Goal: Transaction & Acquisition: Book appointment/travel/reservation

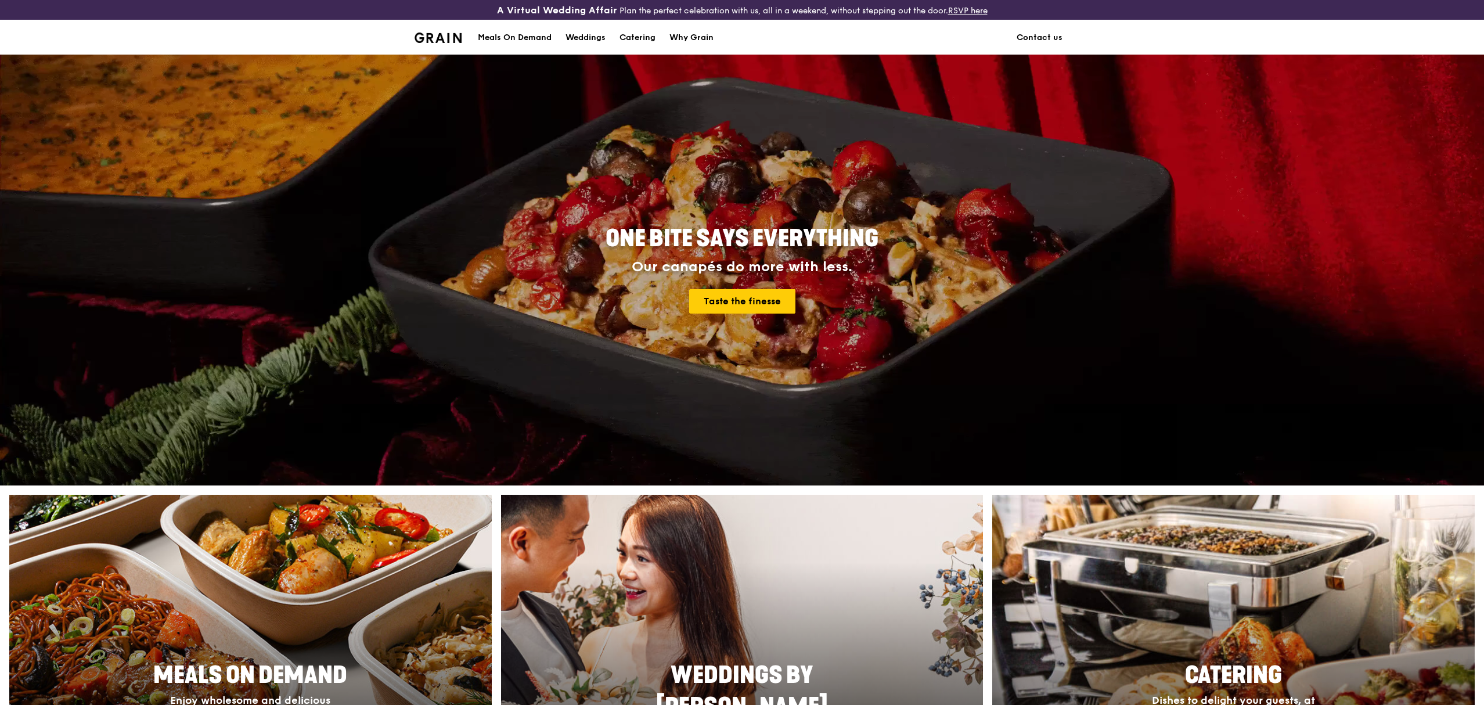
scroll to position [310, 0]
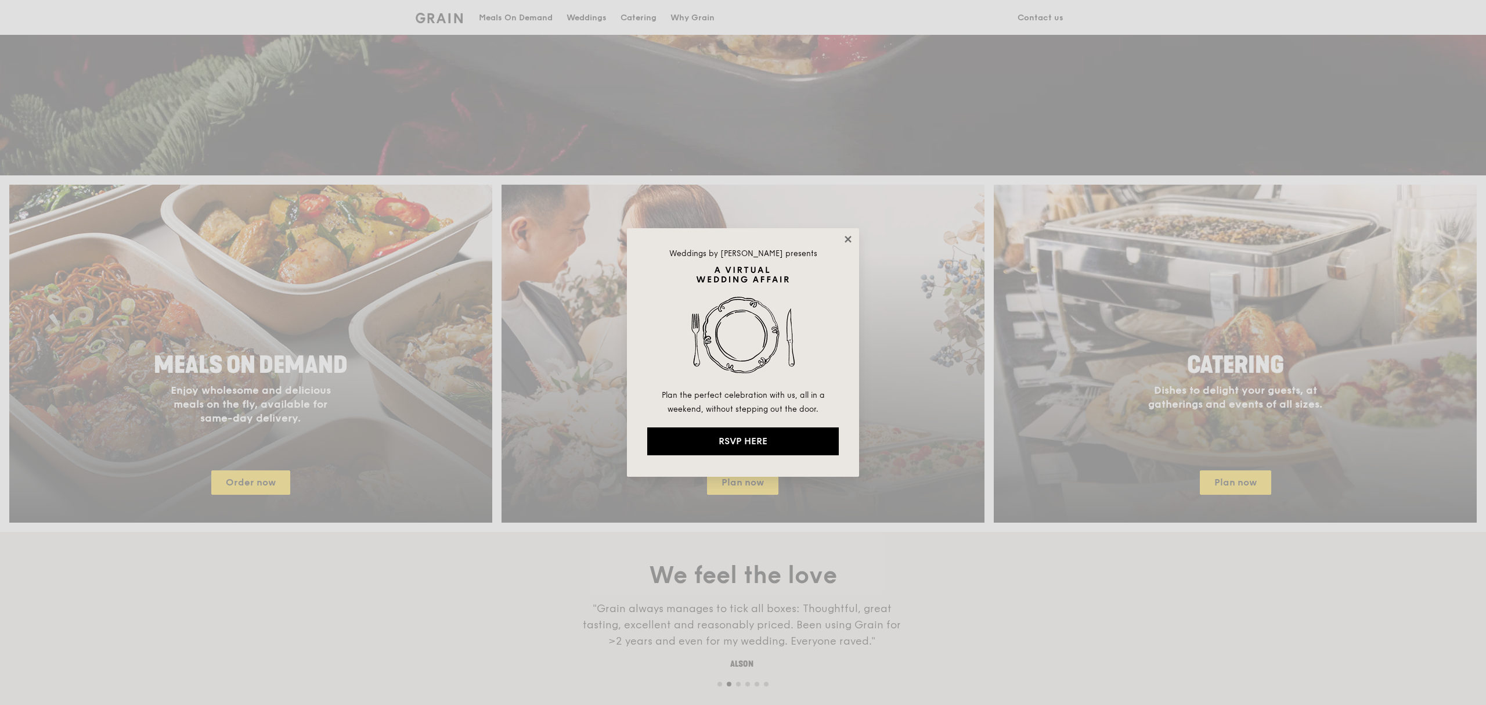
click at [846, 237] on icon at bounding box center [848, 239] width 6 height 6
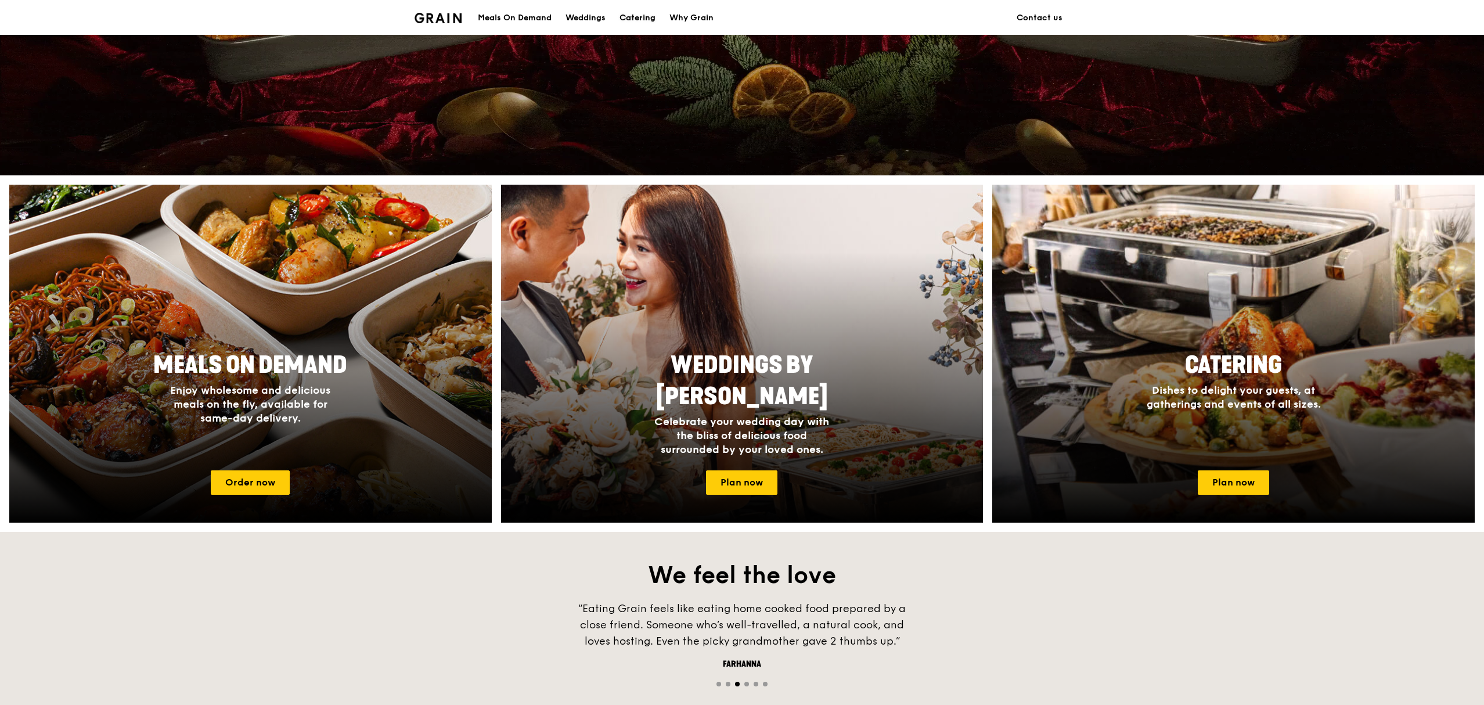
click at [630, 19] on div "Catering" at bounding box center [637, 18] width 36 height 35
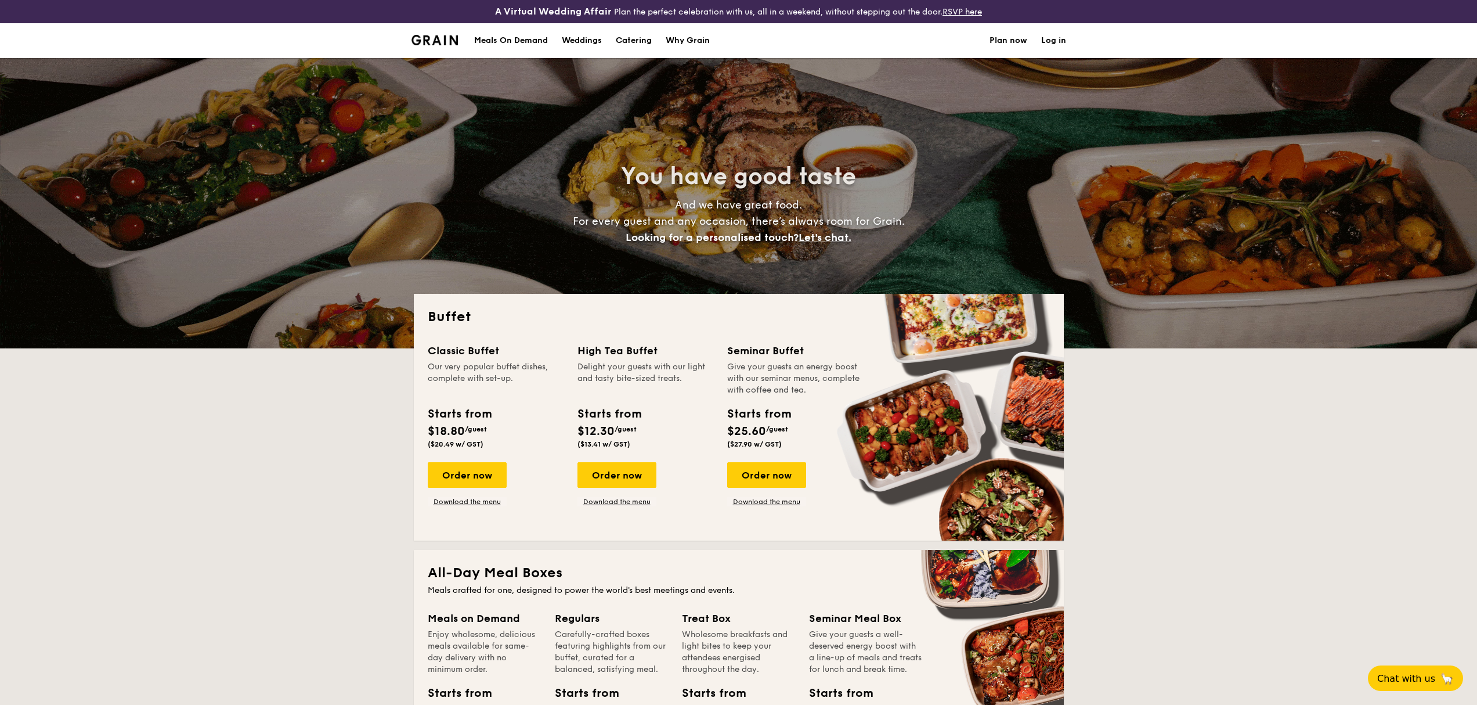
select select
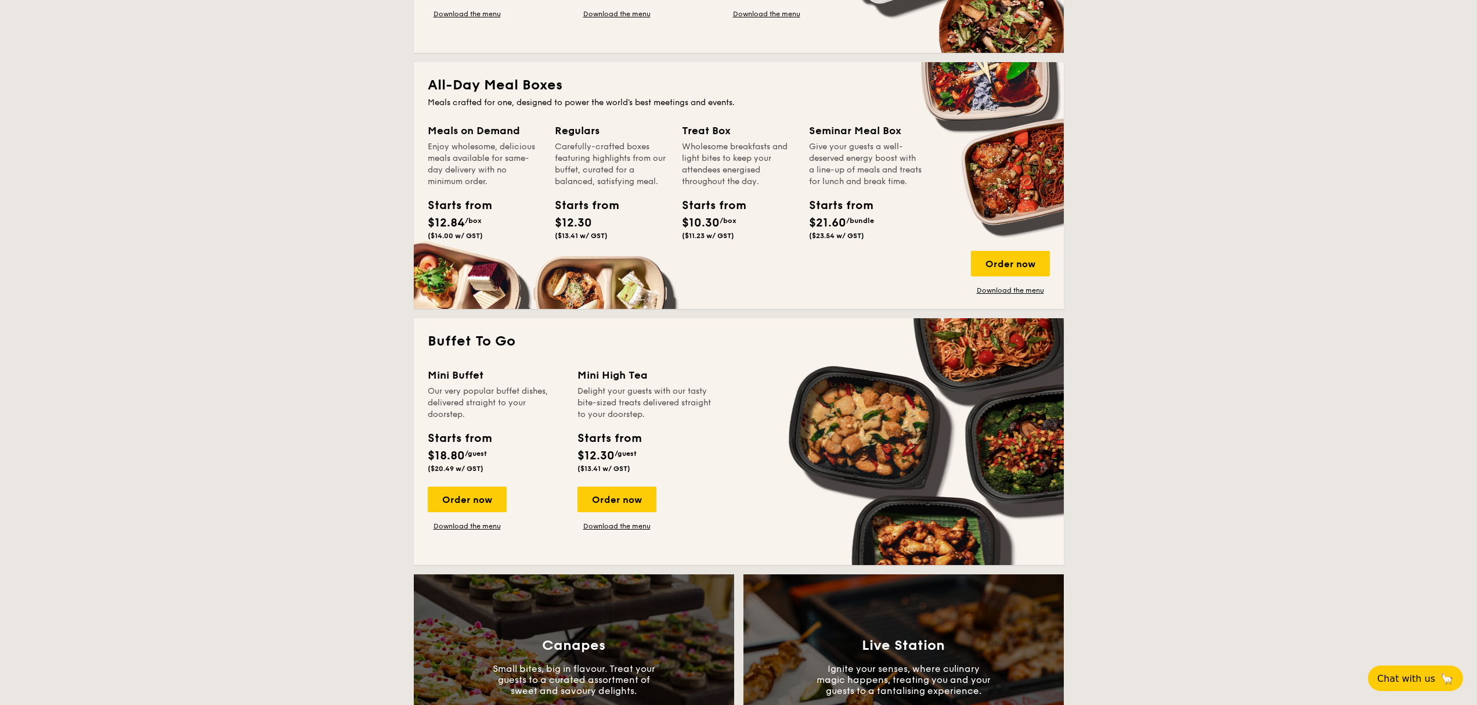
scroll to position [464, 0]
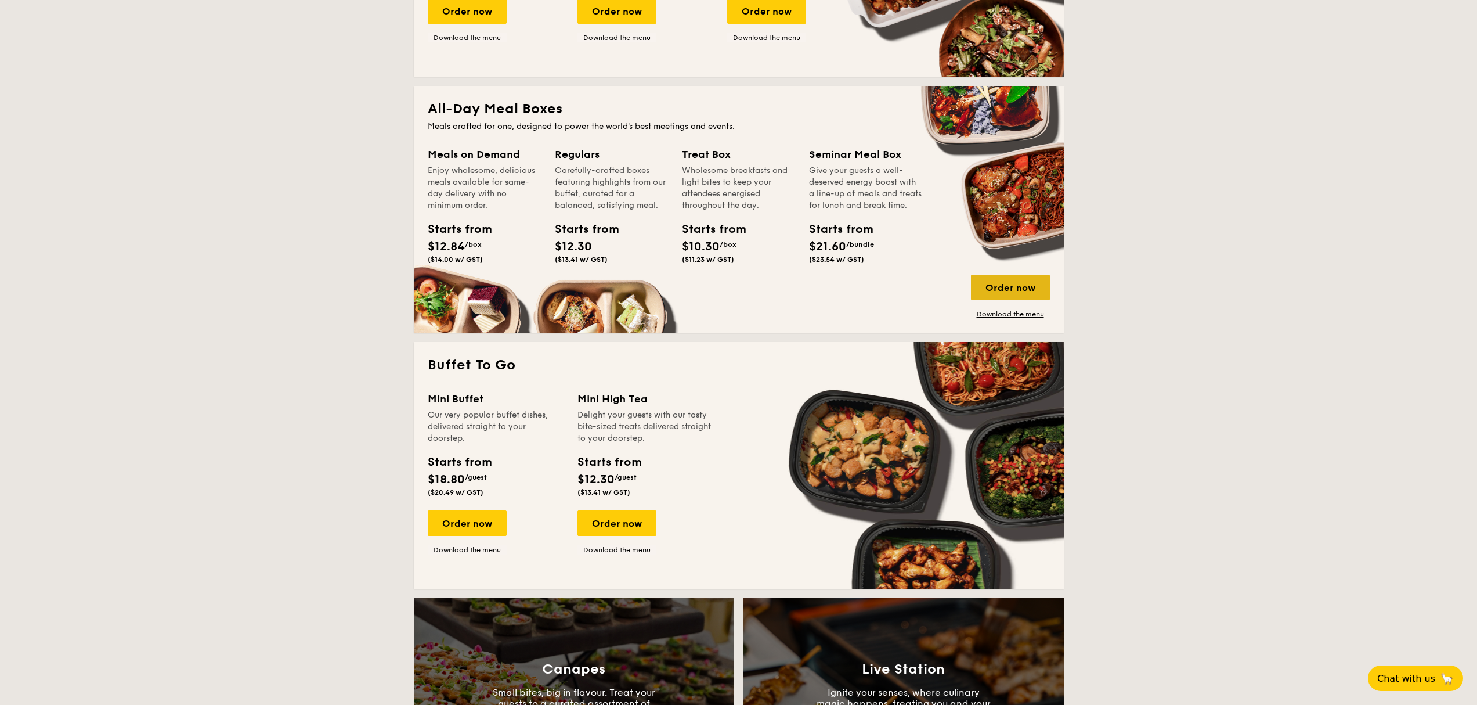
click at [1012, 286] on div "Order now" at bounding box center [1010, 288] width 79 height 26
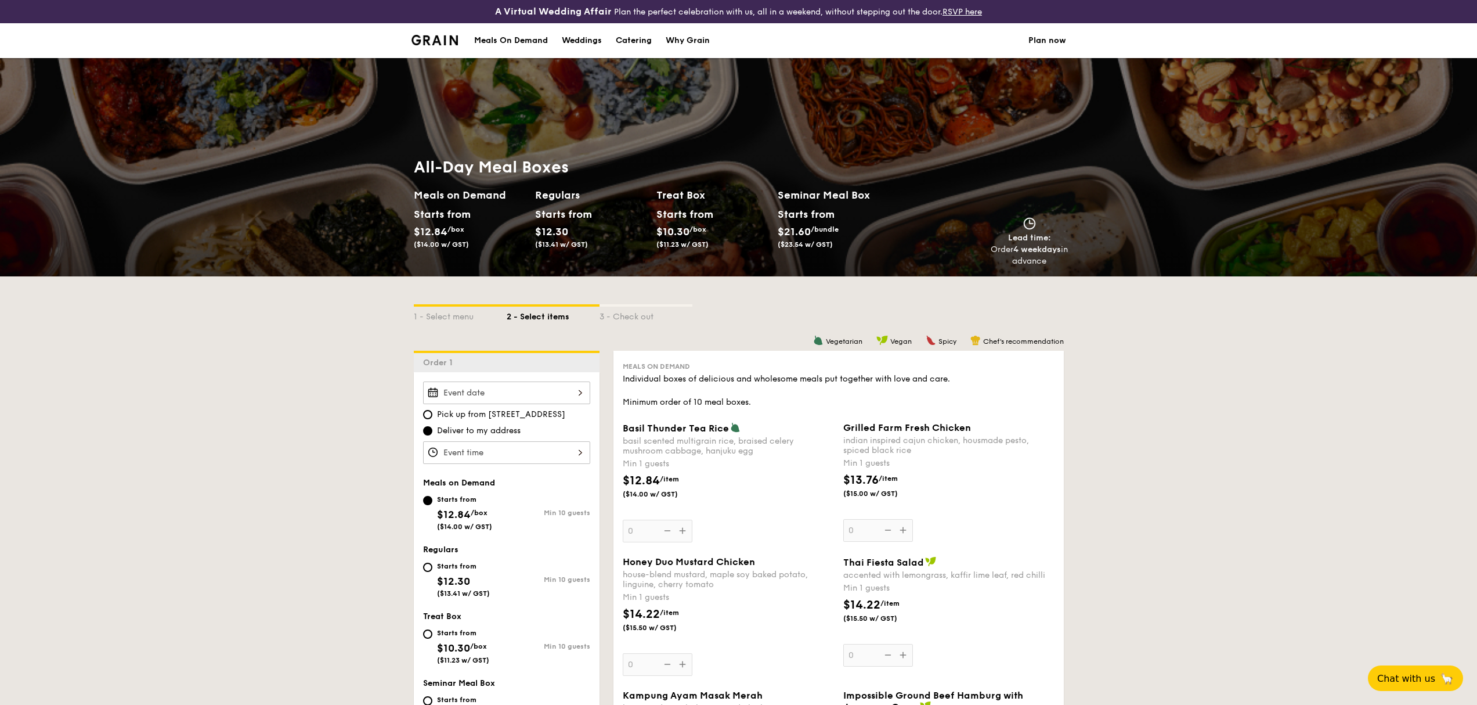
click at [516, 387] on input "Basil Thunder Tea Rice basil scented multigrain rice, braised celery mushroom c…" at bounding box center [506, 392] width 167 height 23
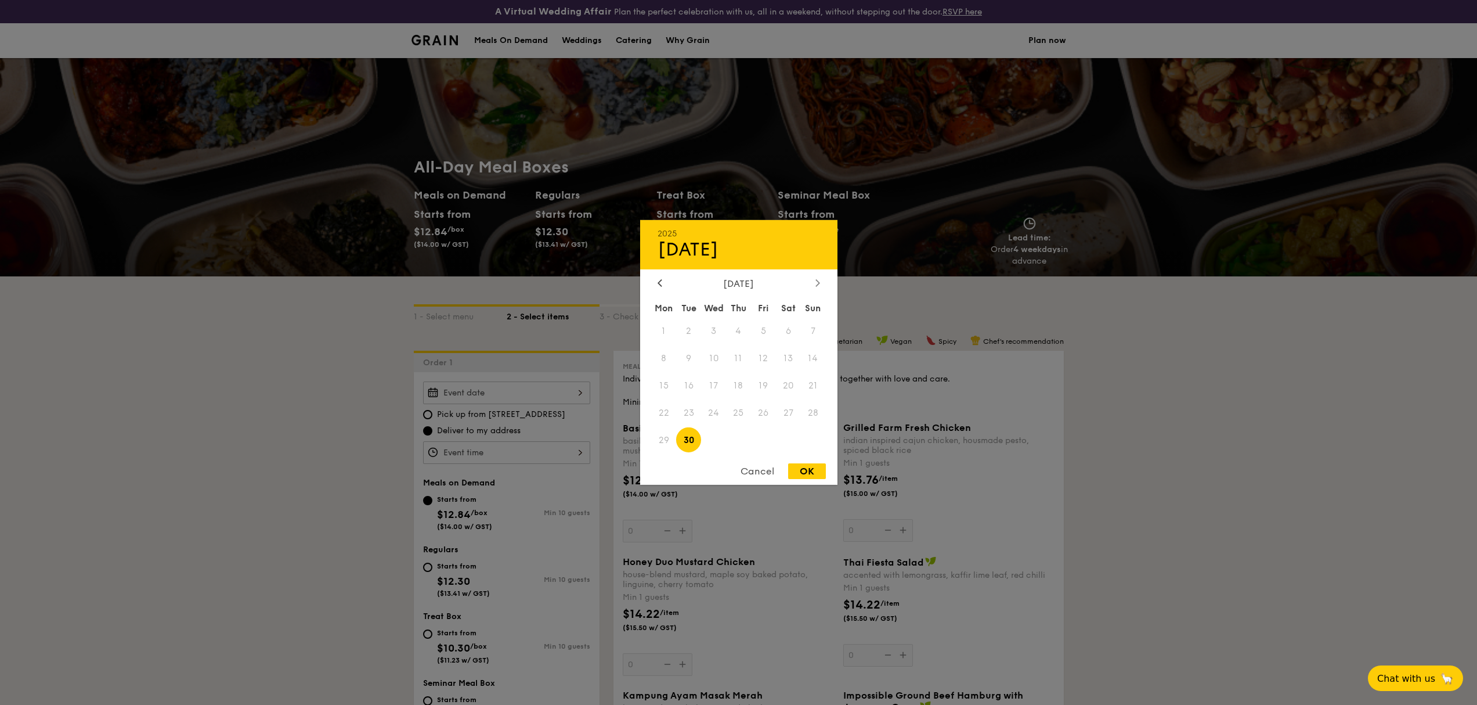
click at [814, 284] on div at bounding box center [818, 283] width 10 height 11
click at [740, 410] on span "23" at bounding box center [738, 412] width 25 height 25
click at [808, 470] on div "OK" at bounding box center [807, 471] width 38 height 16
type input "Oct 23, 2025"
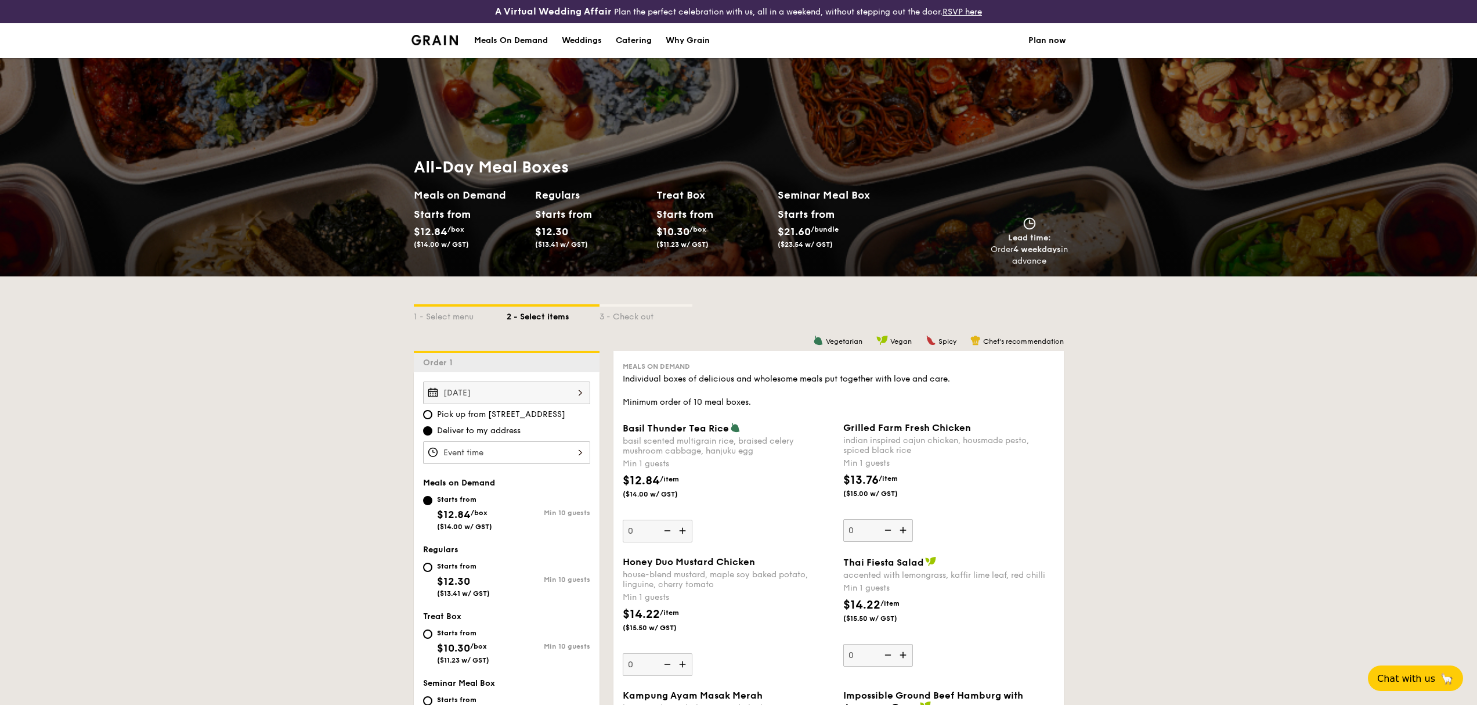
click at [549, 455] on input "Basil Thunder Tea Rice basil scented multigrain rice, braised celery mushroom c…" at bounding box center [506, 452] width 167 height 23
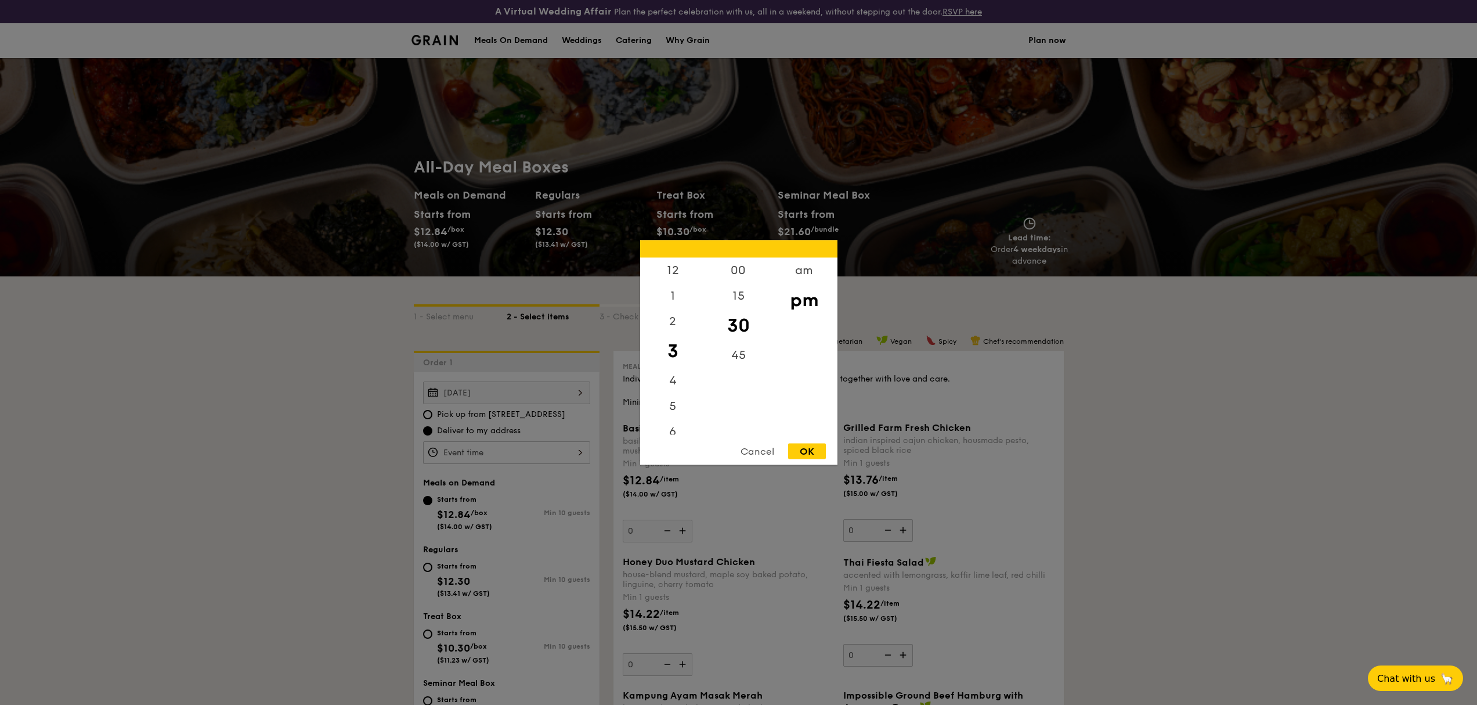
click at [754, 455] on div "Cancel" at bounding box center [757, 452] width 57 height 16
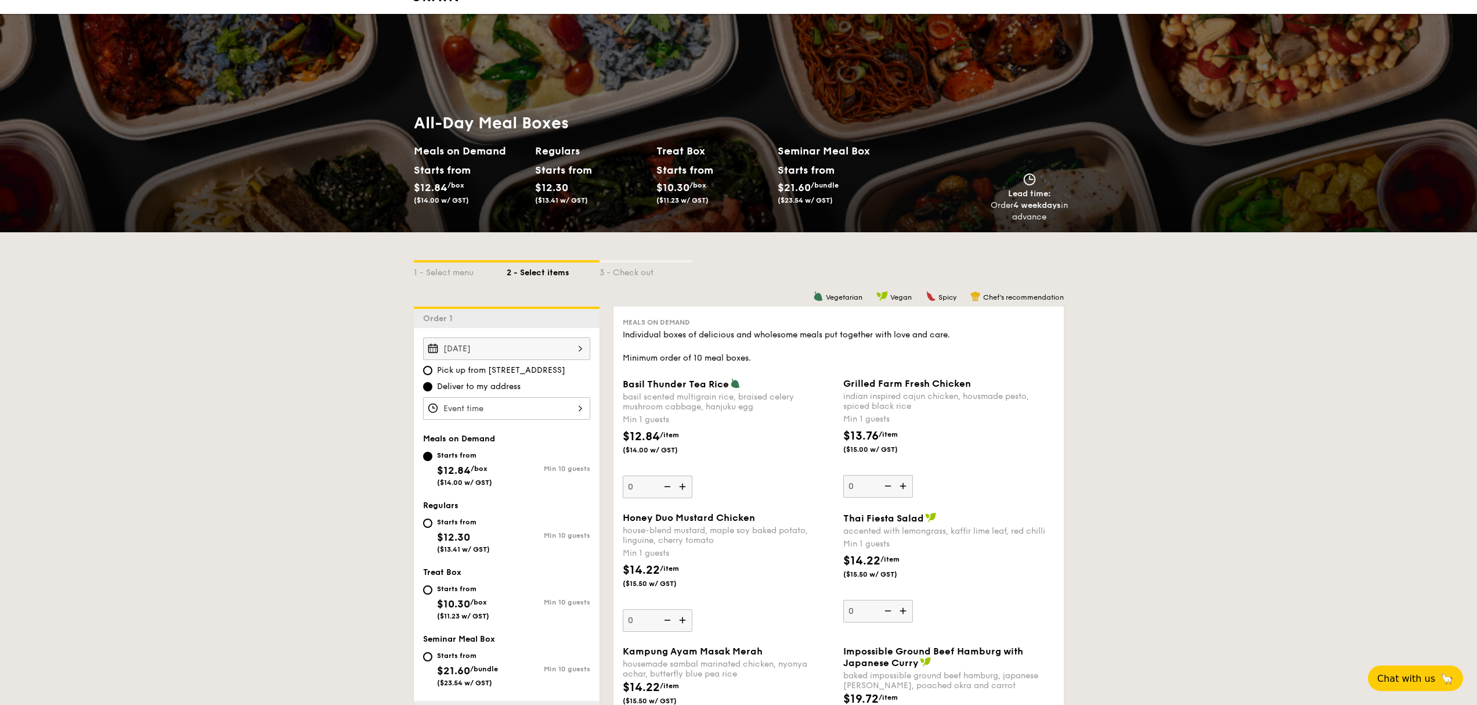
scroll to position [307, 0]
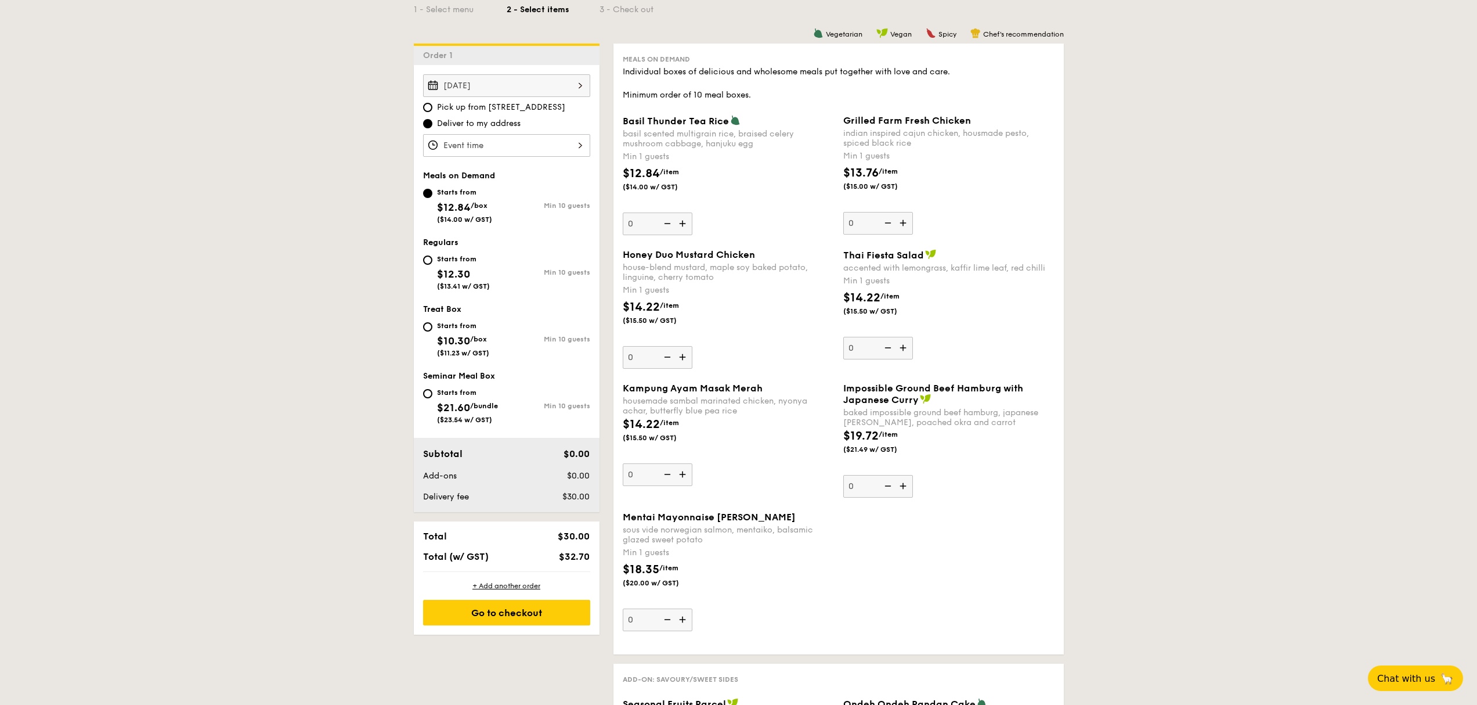
click at [423, 335] on div "Starts from $10.30 /box ($11.23 w/ GST)" at bounding box center [465, 338] width 84 height 38
click at [423, 331] on input "Starts from $10.30 /box ($11.23 w/ GST) Min 10 guests" at bounding box center [427, 326] width 9 height 9
radio input "true"
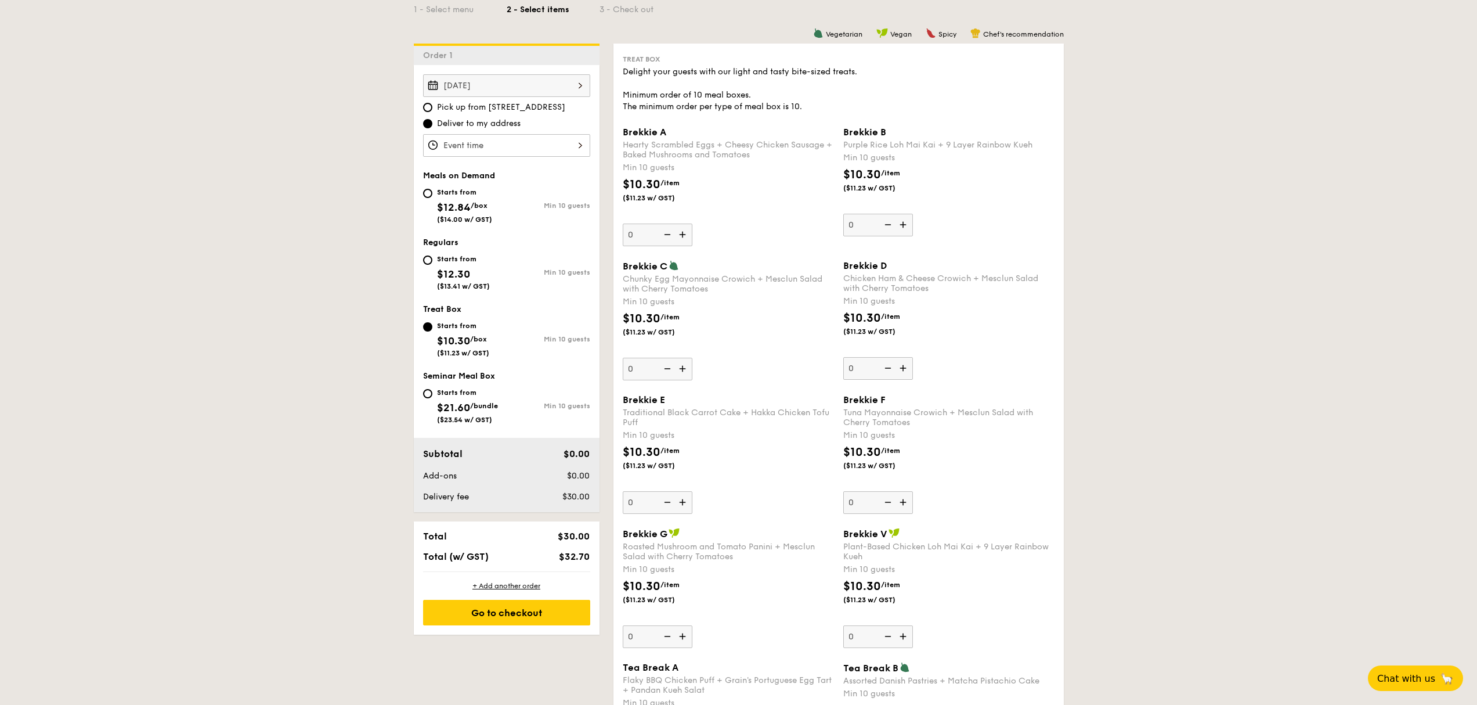
click at [486, 145] on input "Brekkie A Hearty Scrambled Eggs + Cheesy Chicken Sausage + Baked Mushrooms and …" at bounding box center [506, 145] width 167 height 23
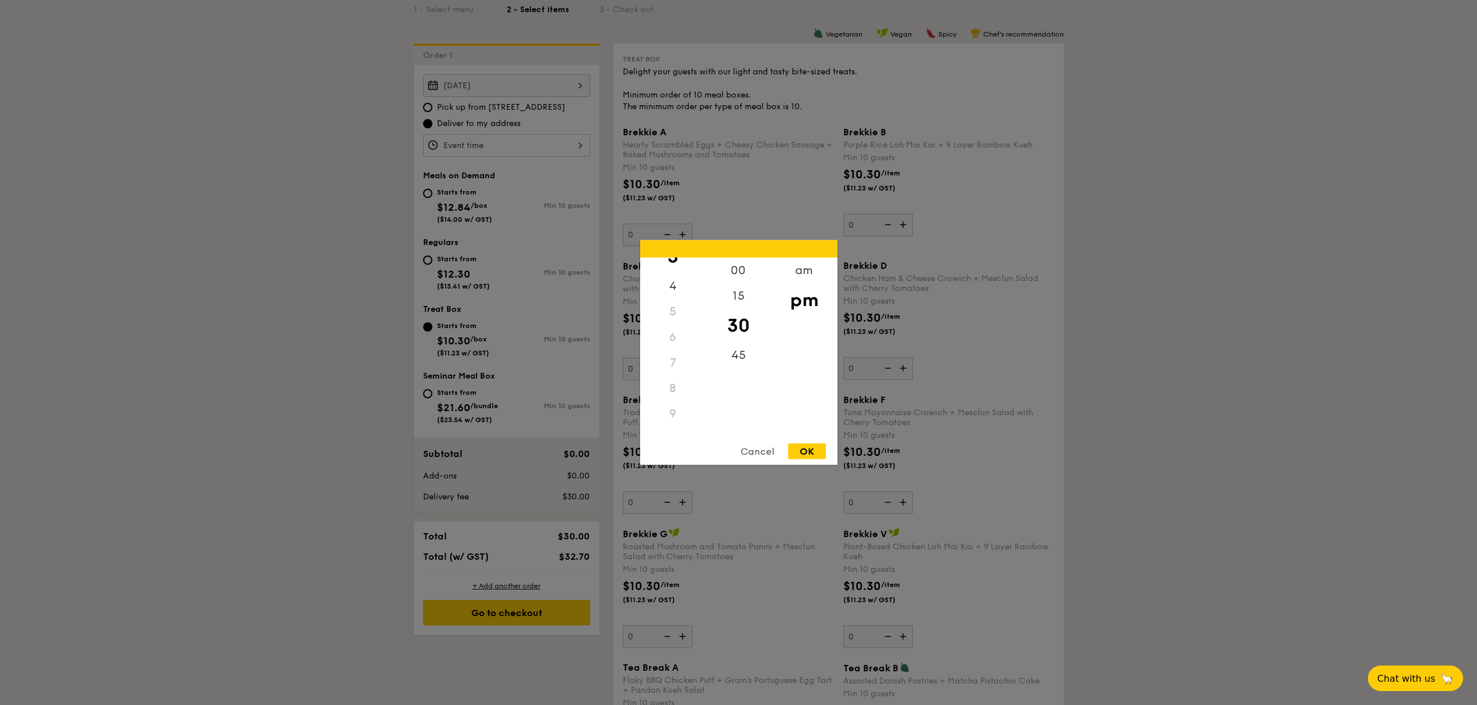
scroll to position [137, 0]
click at [670, 374] on div "9" at bounding box center [673, 372] width 66 height 26
click at [799, 272] on div "am" at bounding box center [805, 275] width 66 height 34
click at [751, 272] on div "00" at bounding box center [739, 275] width 66 height 34
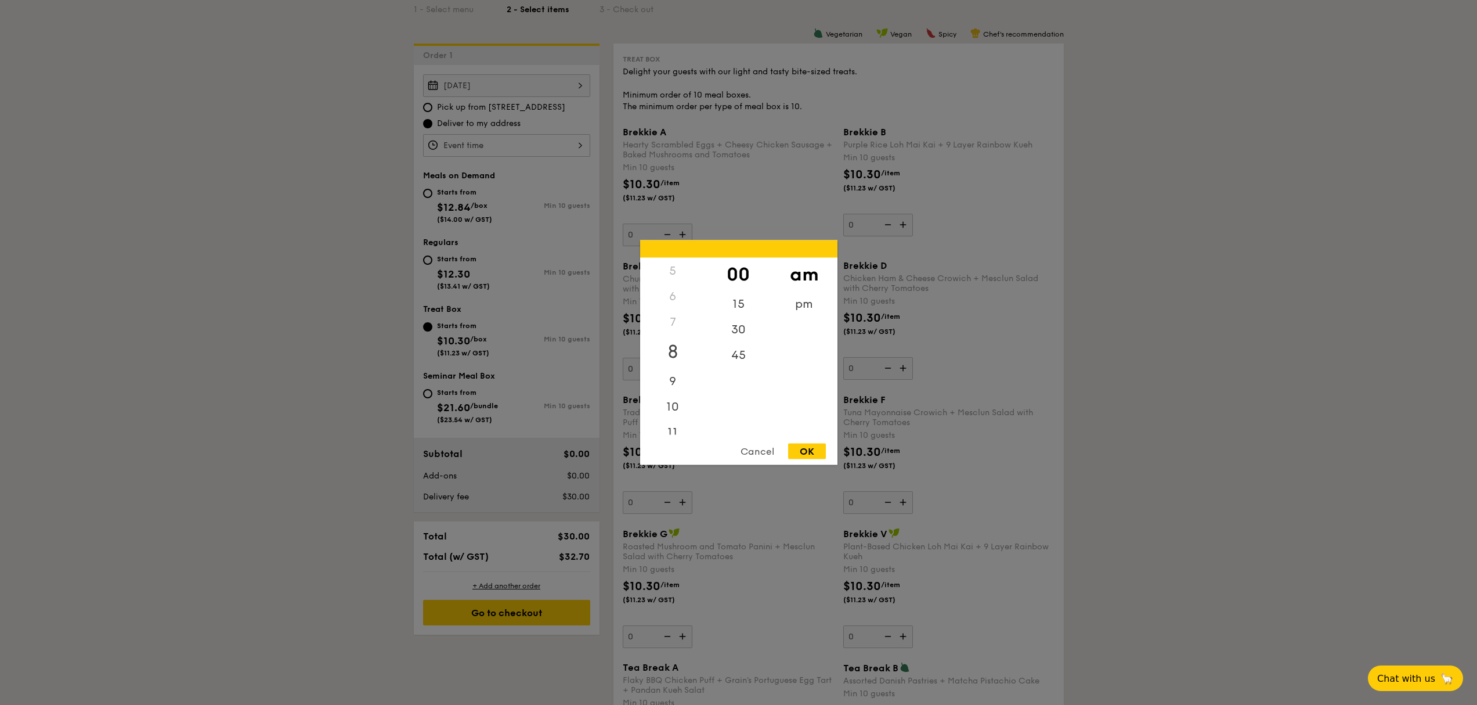
click at [683, 344] on div "8" at bounding box center [673, 352] width 66 height 34
click at [810, 446] on div "OK" at bounding box center [807, 452] width 38 height 16
type input "8:00AM"
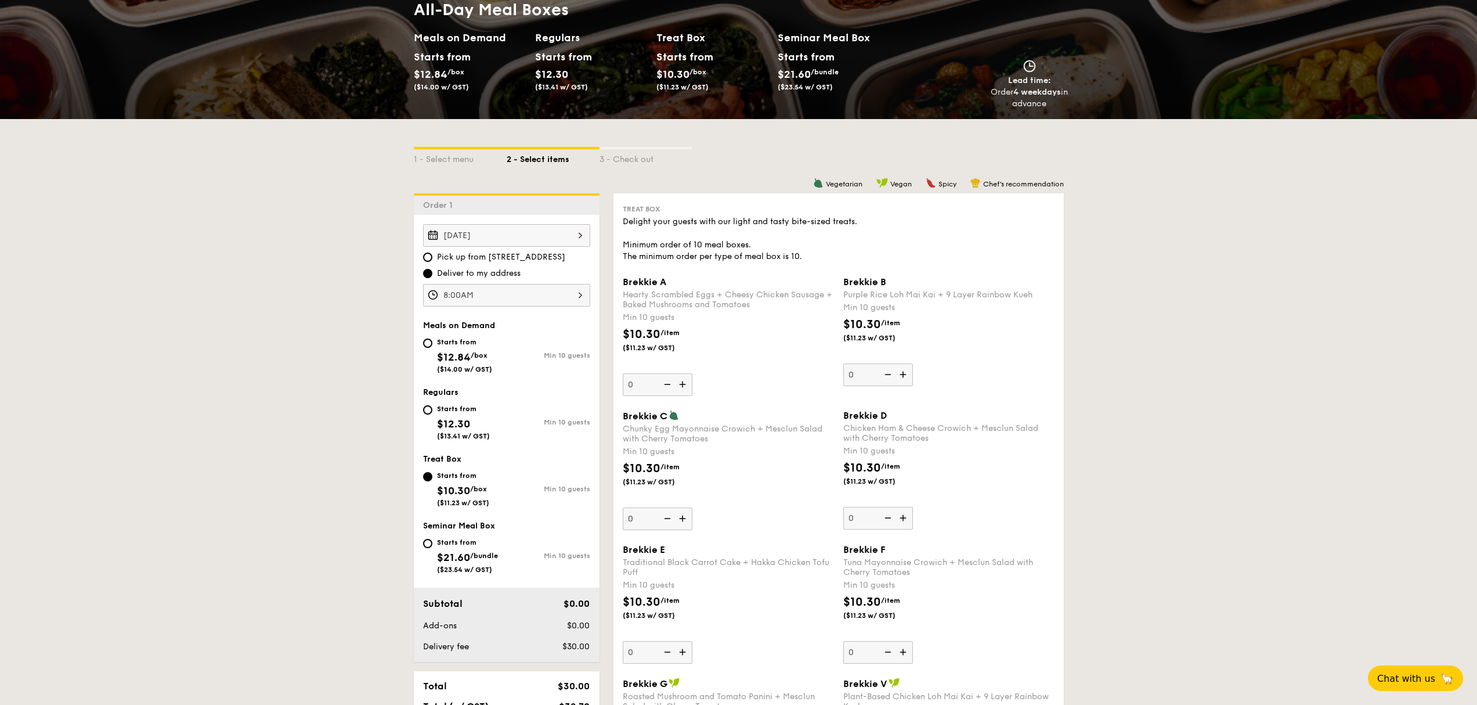
scroll to position [153, 0]
